Goal: Information Seeking & Learning: Learn about a topic

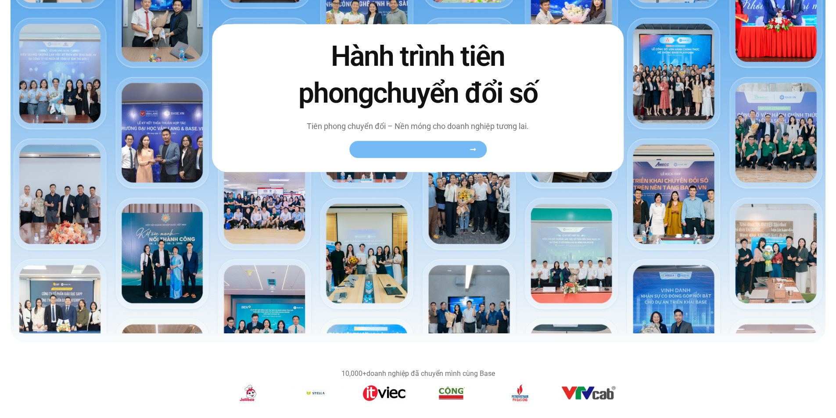
click at [430, 148] on span "Xem toàn bộ câu chuyện khách hàng" at bounding box center [414, 149] width 108 height 7
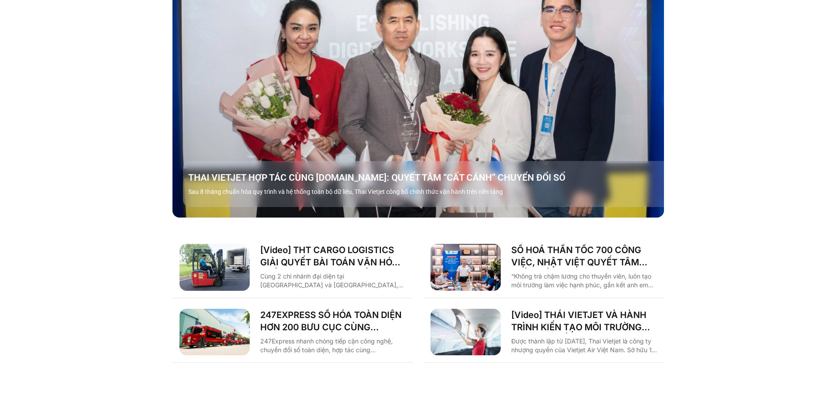
scroll to position [1273, 0]
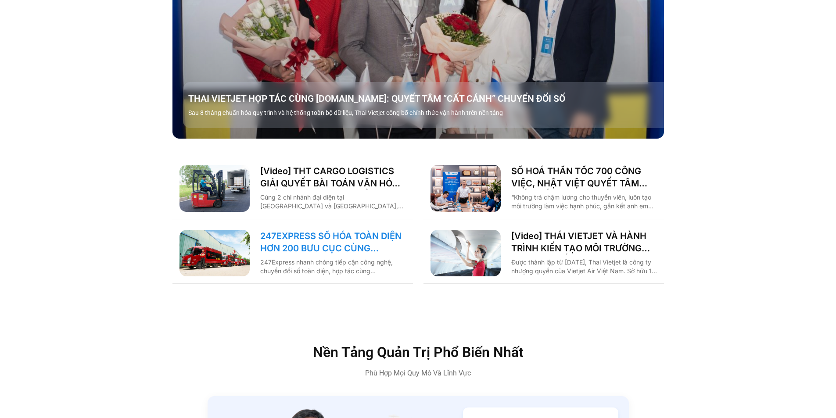
click at [370, 230] on link "247EXPRESS SỐ HÓA TOÀN DIỆN HƠN 200 BƯU CỤC CÙNG [DOMAIN_NAME]" at bounding box center [333, 242] width 146 height 25
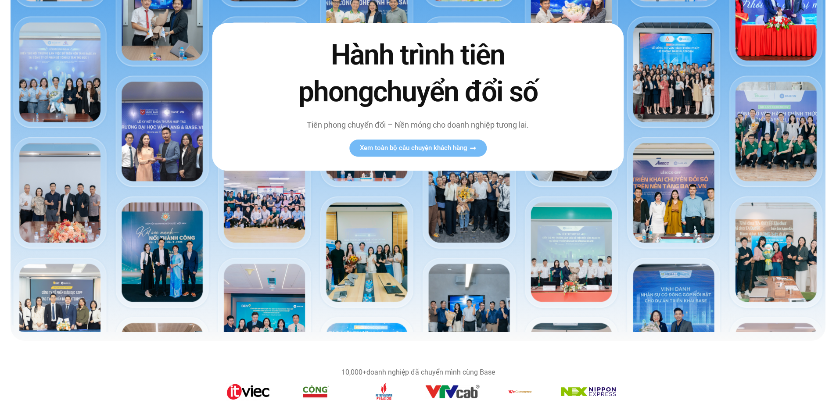
scroll to position [176, 0]
